Goal: Transaction & Acquisition: Purchase product/service

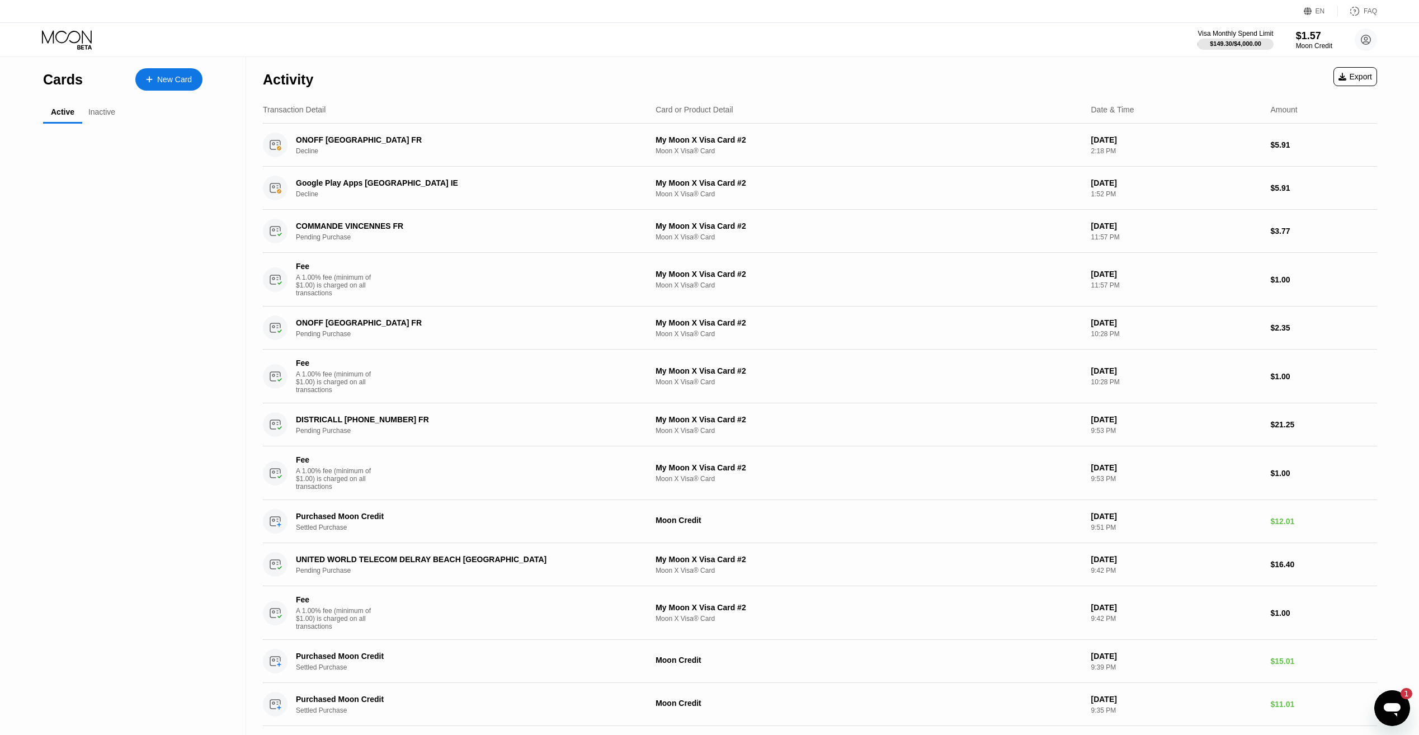
click at [1319, 52] on div "Visa Monthly Spend Limit $149.30 / $4,000.00 $1.57 Moon Credit leandroskrill9@g…" at bounding box center [709, 40] width 1419 height 34
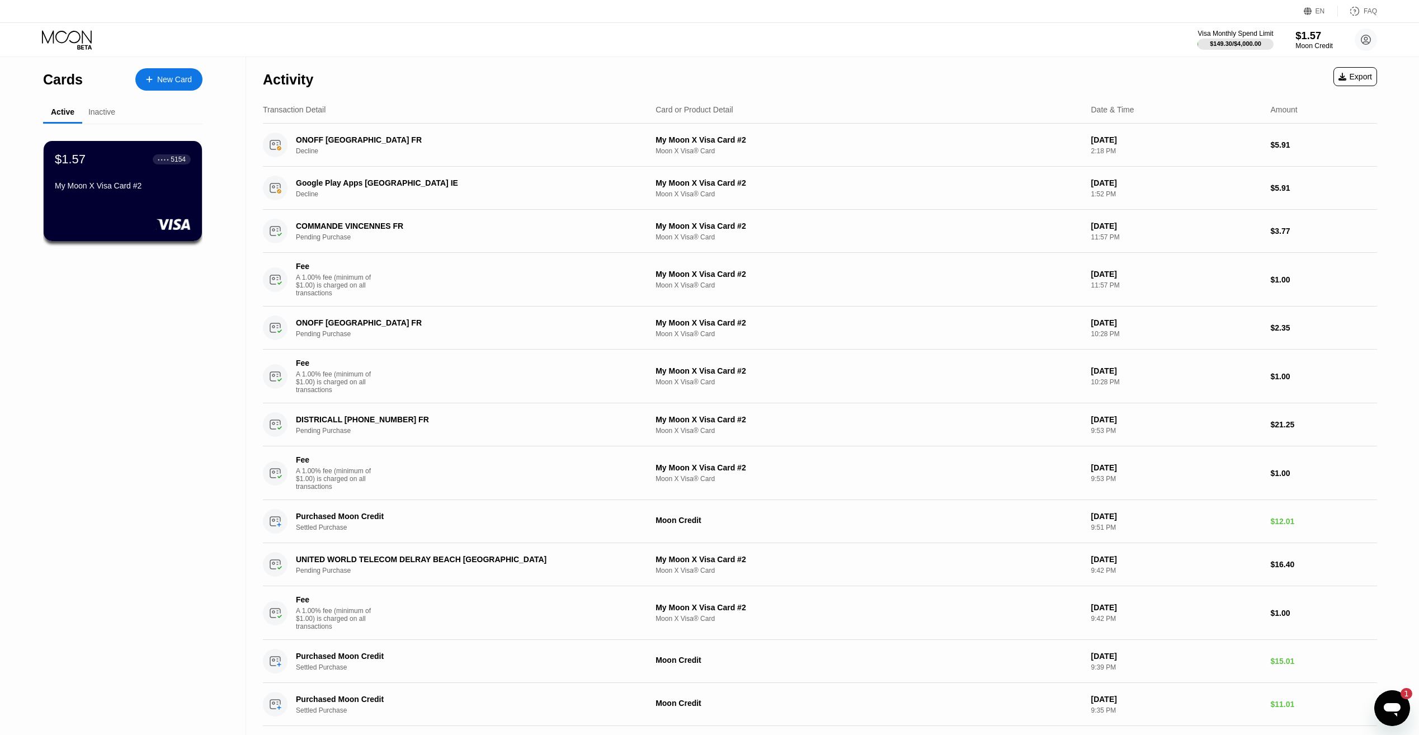
click at [1319, 46] on div "Moon Credit" at bounding box center [1314, 46] width 37 height 8
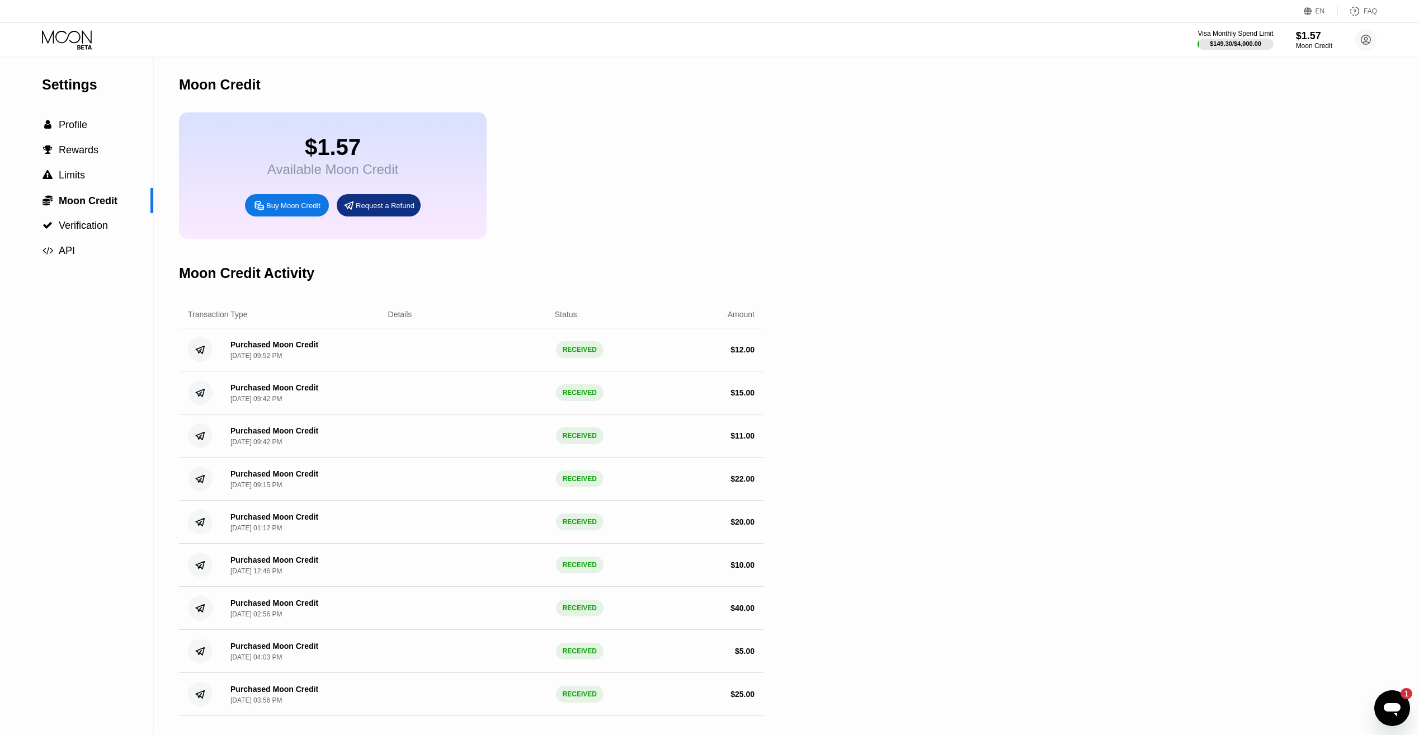
click at [309, 210] on div "Buy Moon Credit" at bounding box center [293, 206] width 54 height 10
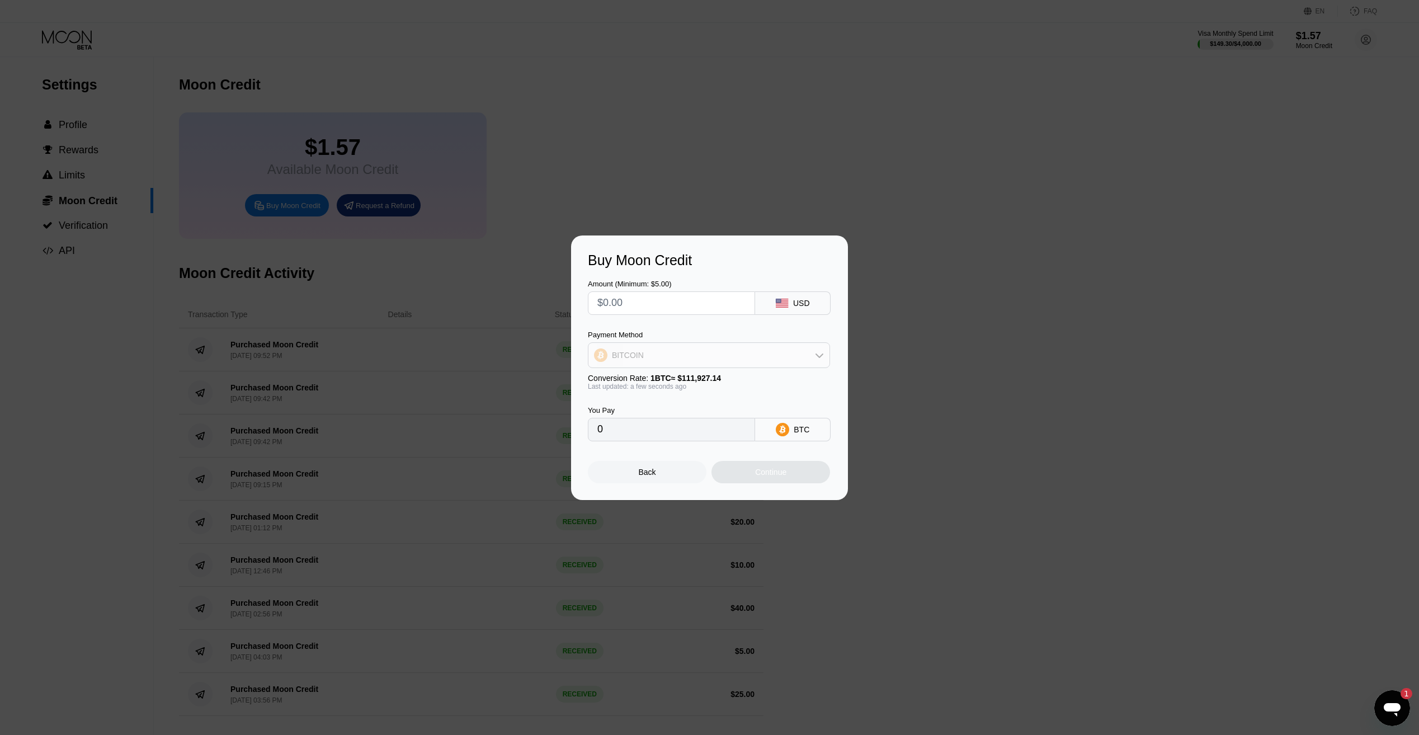
click at [698, 362] on div "BITCOIN" at bounding box center [708, 355] width 241 height 22
click at [656, 411] on span "USDT on TRON" at bounding box center [643, 410] width 57 height 9
type input "0.00"
click at [655, 441] on input "0.00" at bounding box center [671, 429] width 148 height 22
click at [655, 440] on input "0.00" at bounding box center [671, 429] width 148 height 22
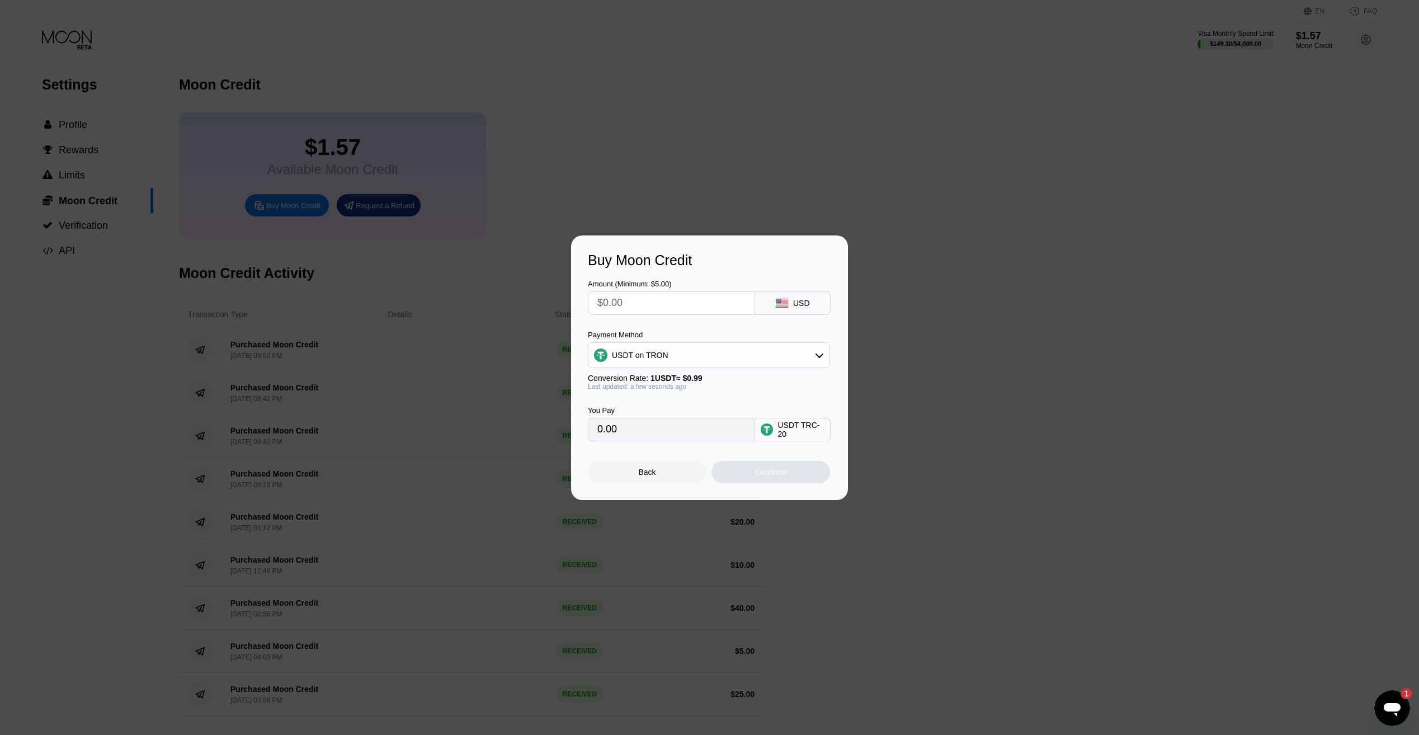
click at [655, 440] on input "0.00" at bounding box center [671, 429] width 148 height 22
drag, startPoint x: 655, startPoint y: 440, endPoint x: 620, endPoint y: 305, distance: 139.1
click at [620, 305] on input "text" at bounding box center [671, 303] width 148 height 22
type input "$5"
type input "5.05"
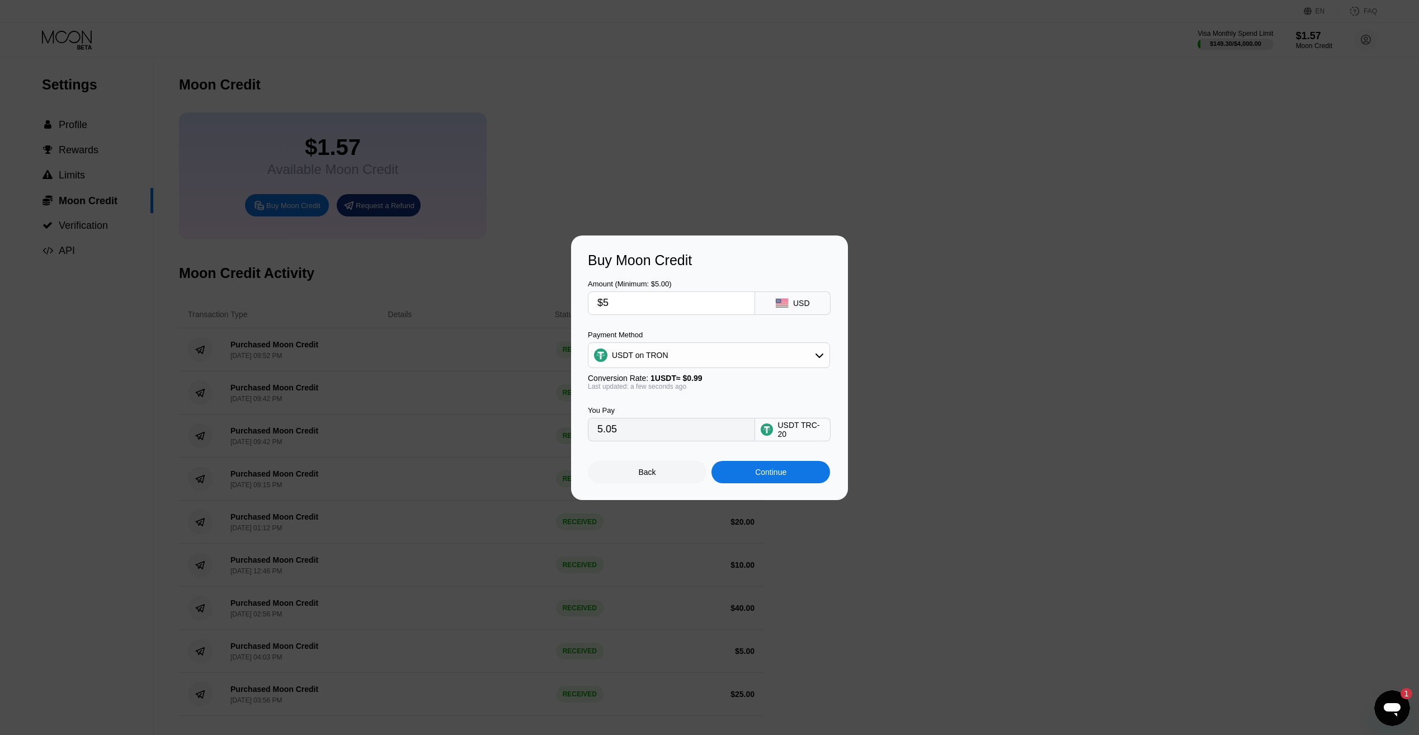
drag, startPoint x: 644, startPoint y: 296, endPoint x: 563, endPoint y: 291, distance: 81.3
click at [559, 293] on div "Buy Moon Credit Amount (Minimum: $5.00) $5 USD Payment Method USDT on TRON Conv…" at bounding box center [709, 368] width 1419 height 265
type input "$8"
type input "8.08"
type input "$8"
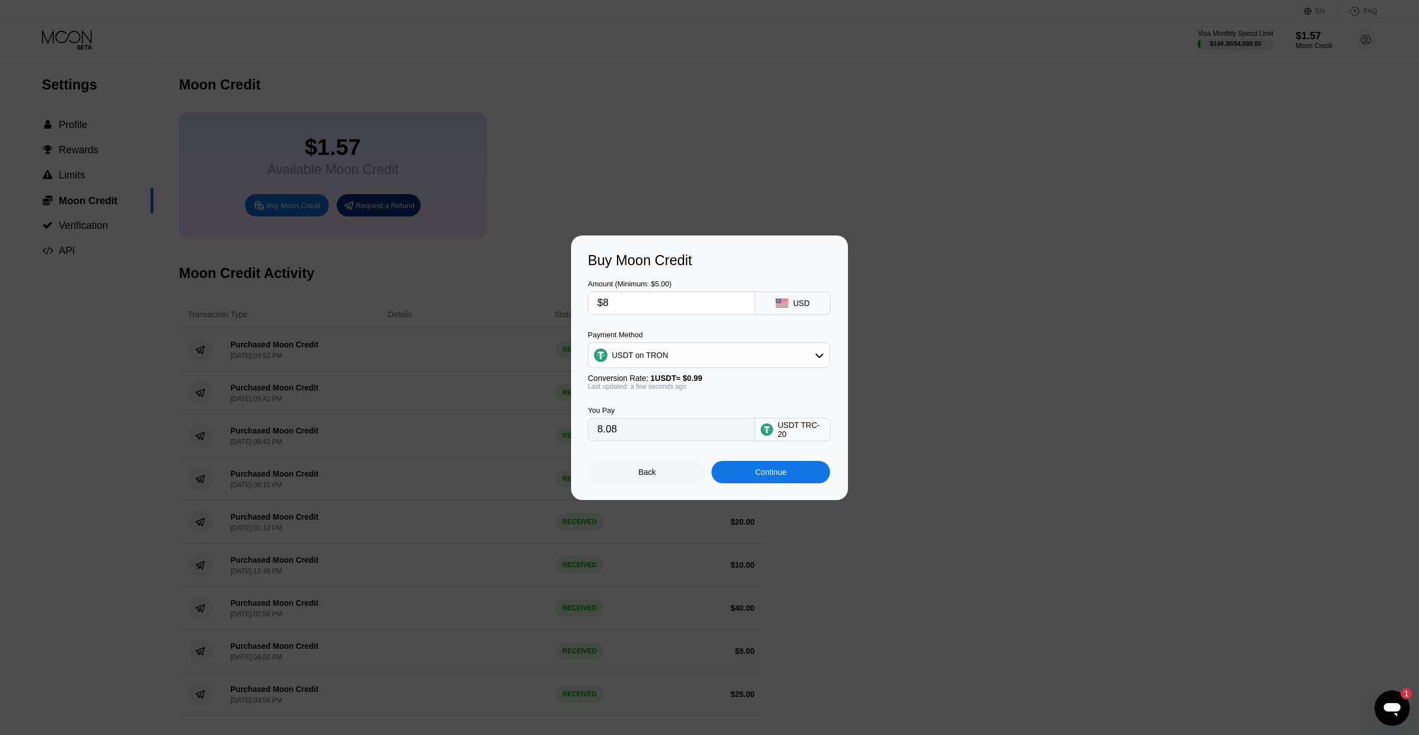
click at [779, 464] on div "Back Continue" at bounding box center [709, 462] width 243 height 42
click at [781, 477] on div "Continue" at bounding box center [770, 472] width 31 height 9
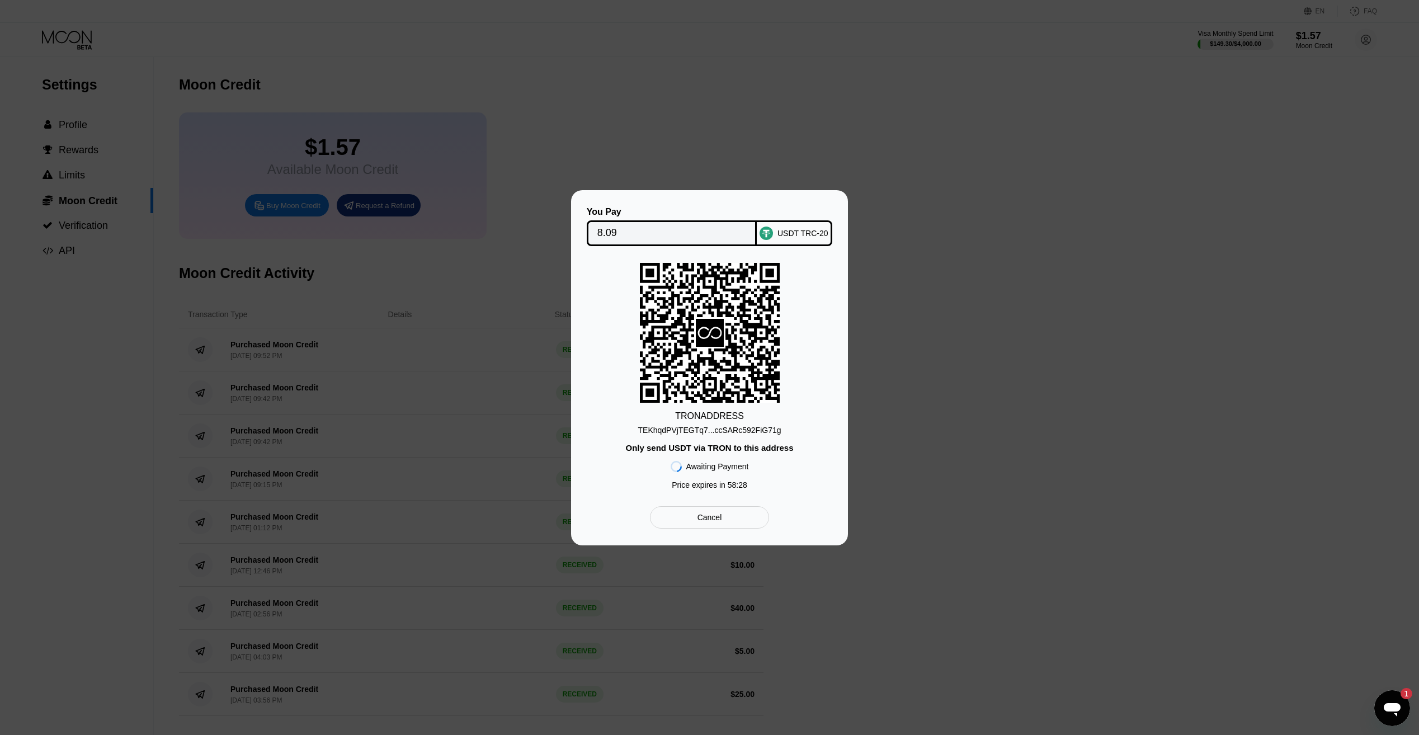
click at [736, 427] on div "TEKhqdPVjTEGTq7...ccSARc592FiG71g" at bounding box center [709, 430] width 143 height 9
click at [609, 227] on input "8.09" at bounding box center [671, 233] width 149 height 22
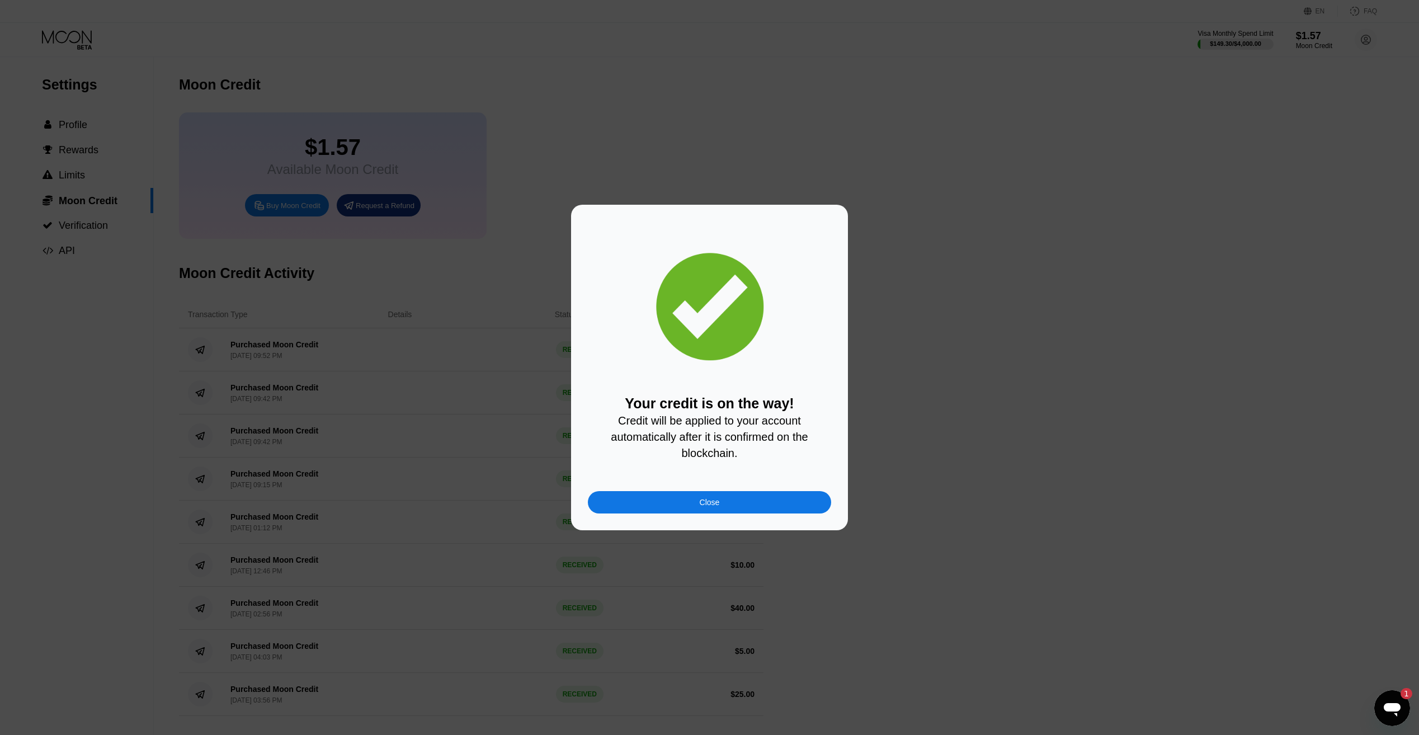
click at [717, 507] on div "Close" at bounding box center [710, 502] width 20 height 9
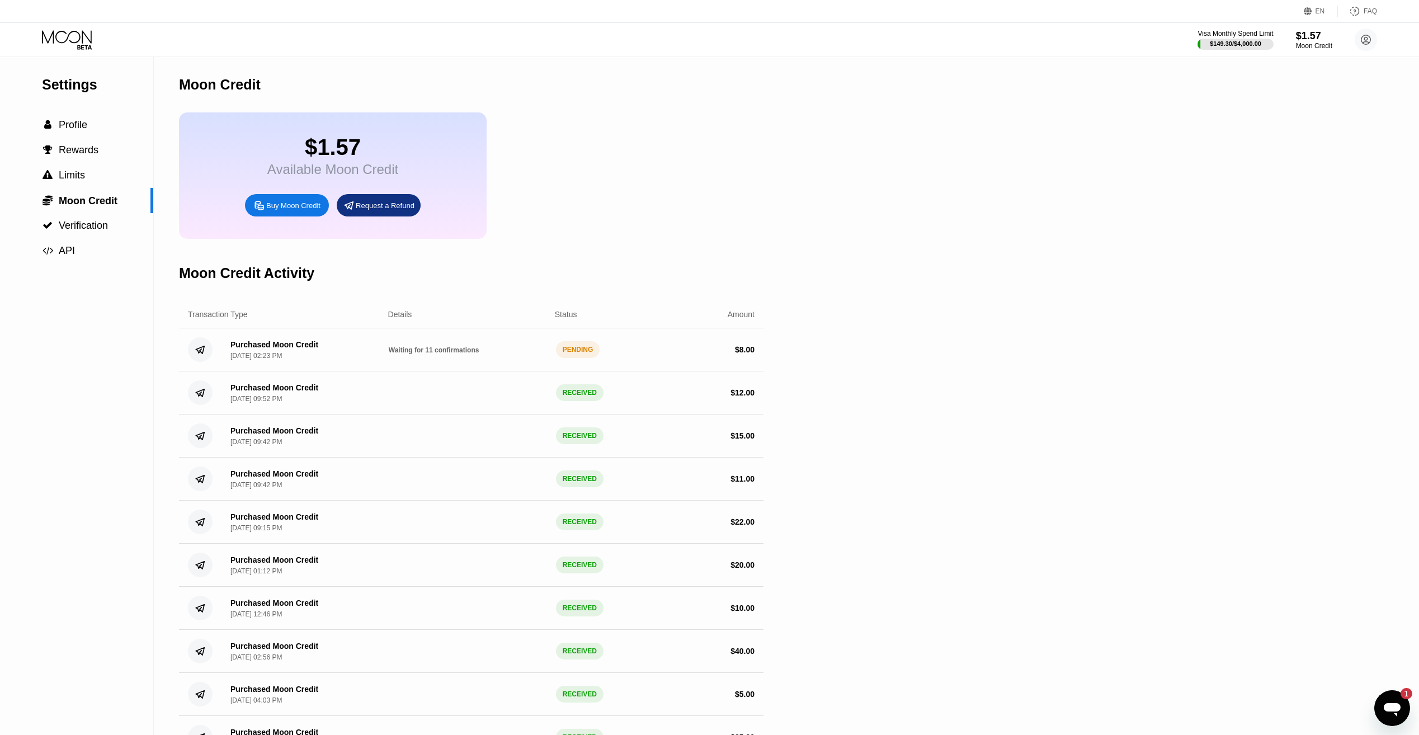
click at [497, 354] on div "Waiting for 11 confirmations" at bounding box center [468, 349] width 158 height 9
click at [276, 349] on div "Purchased Moon Credit" at bounding box center [274, 344] width 88 height 9
click at [534, 354] on div "Waiting for 11 confirmations" at bounding box center [468, 349] width 158 height 9
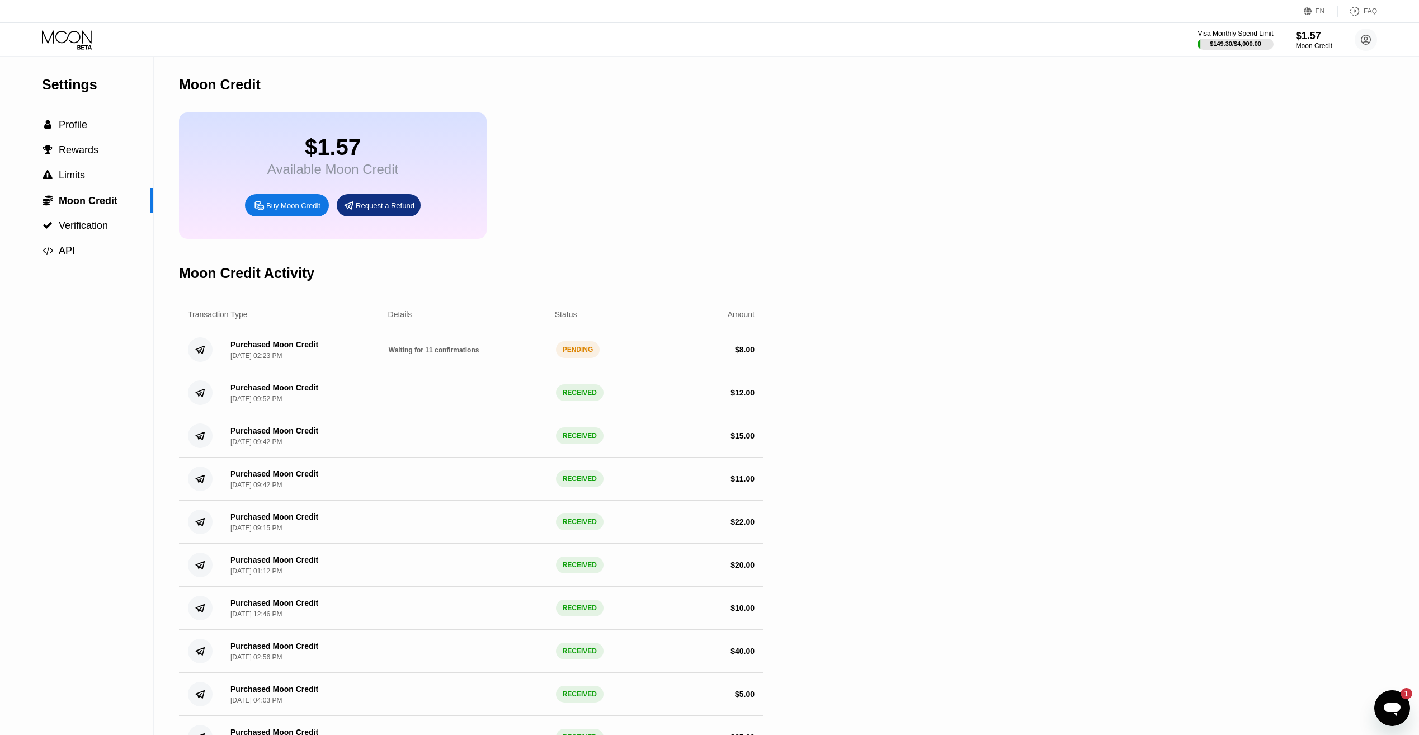
click at [568, 358] on div "PENDING" at bounding box center [578, 349] width 44 height 17
